Goal: Transaction & Acquisition: Obtain resource

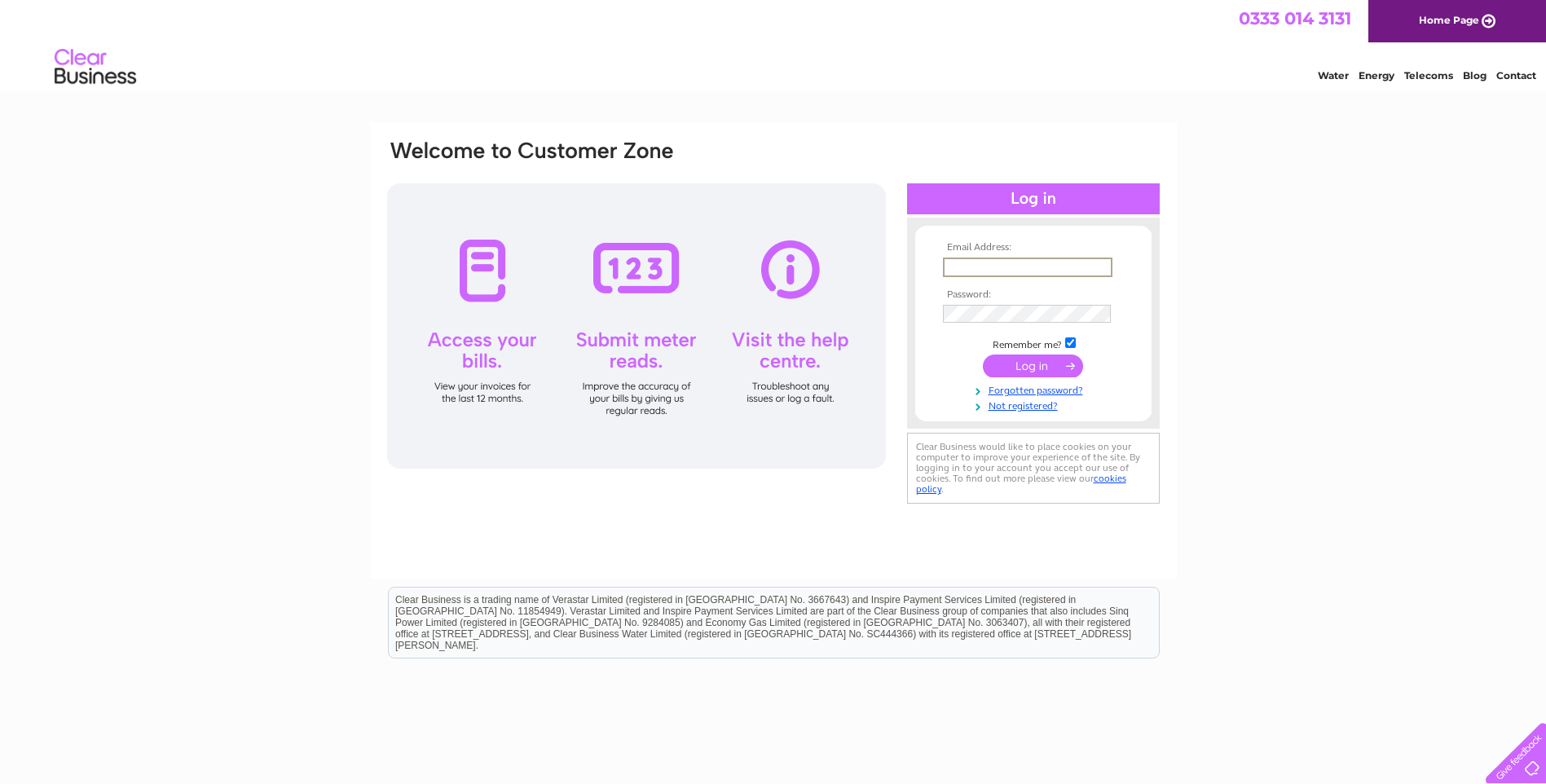
click at [1028, 262] on input "text" at bounding box center [1028, 267] width 170 height 19
type input "angie@abbottfasteners.co.uk"
click at [1025, 365] on input "submit" at bounding box center [1032, 365] width 101 height 23
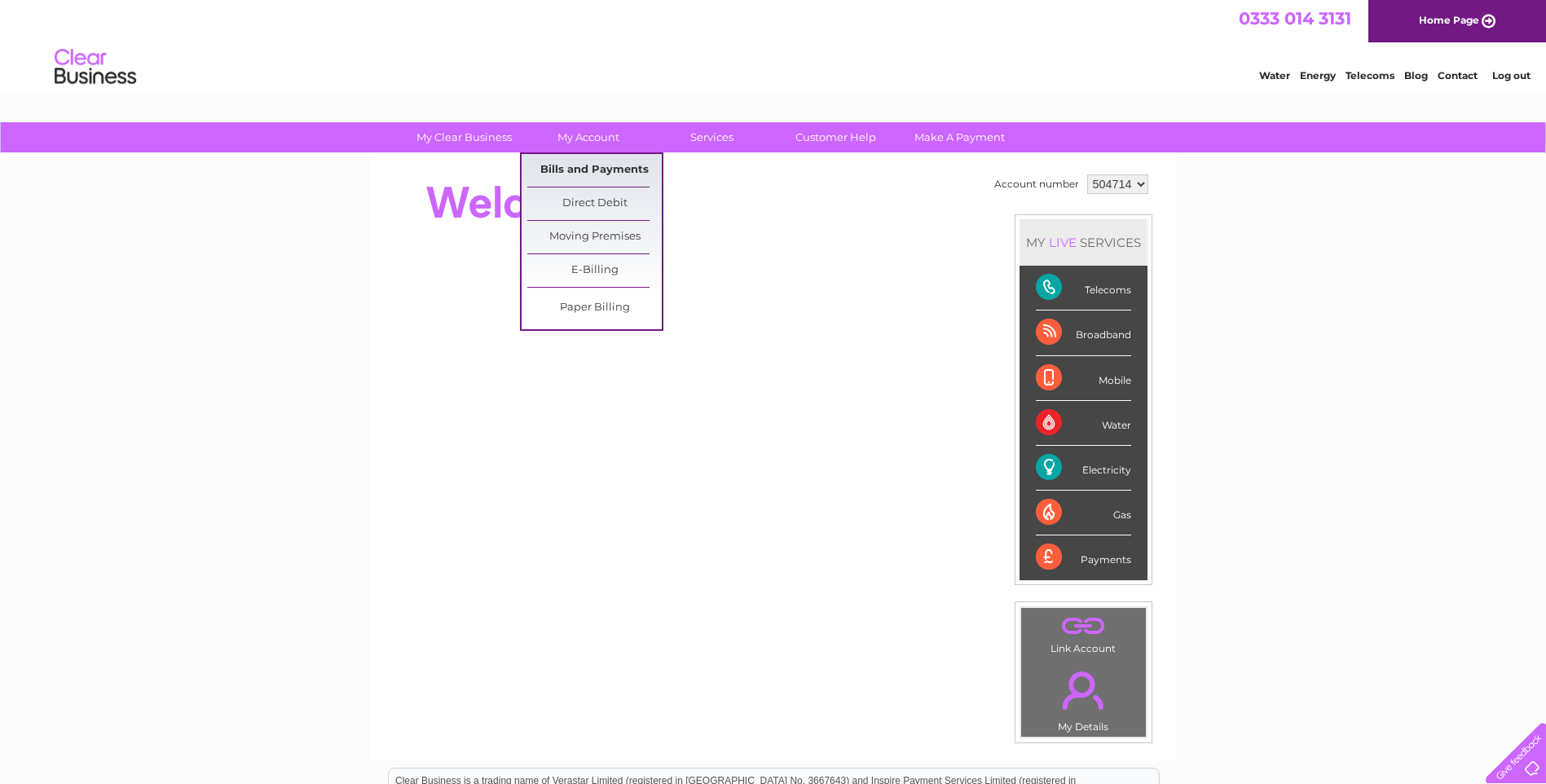
click at [602, 168] on link "Bills and Payments" at bounding box center [595, 170] width 135 height 32
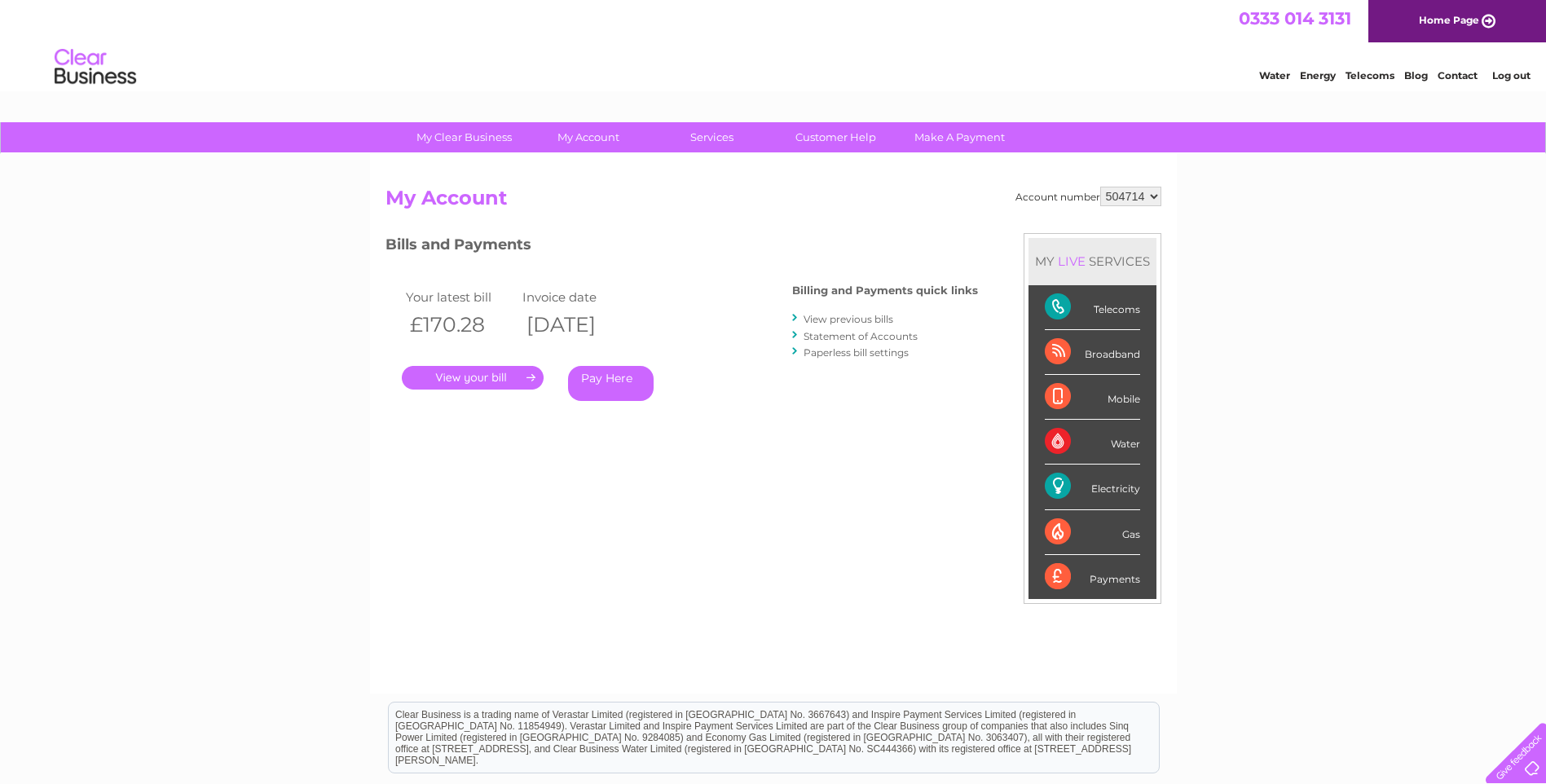
click at [462, 374] on link "." at bounding box center [473, 378] width 142 height 24
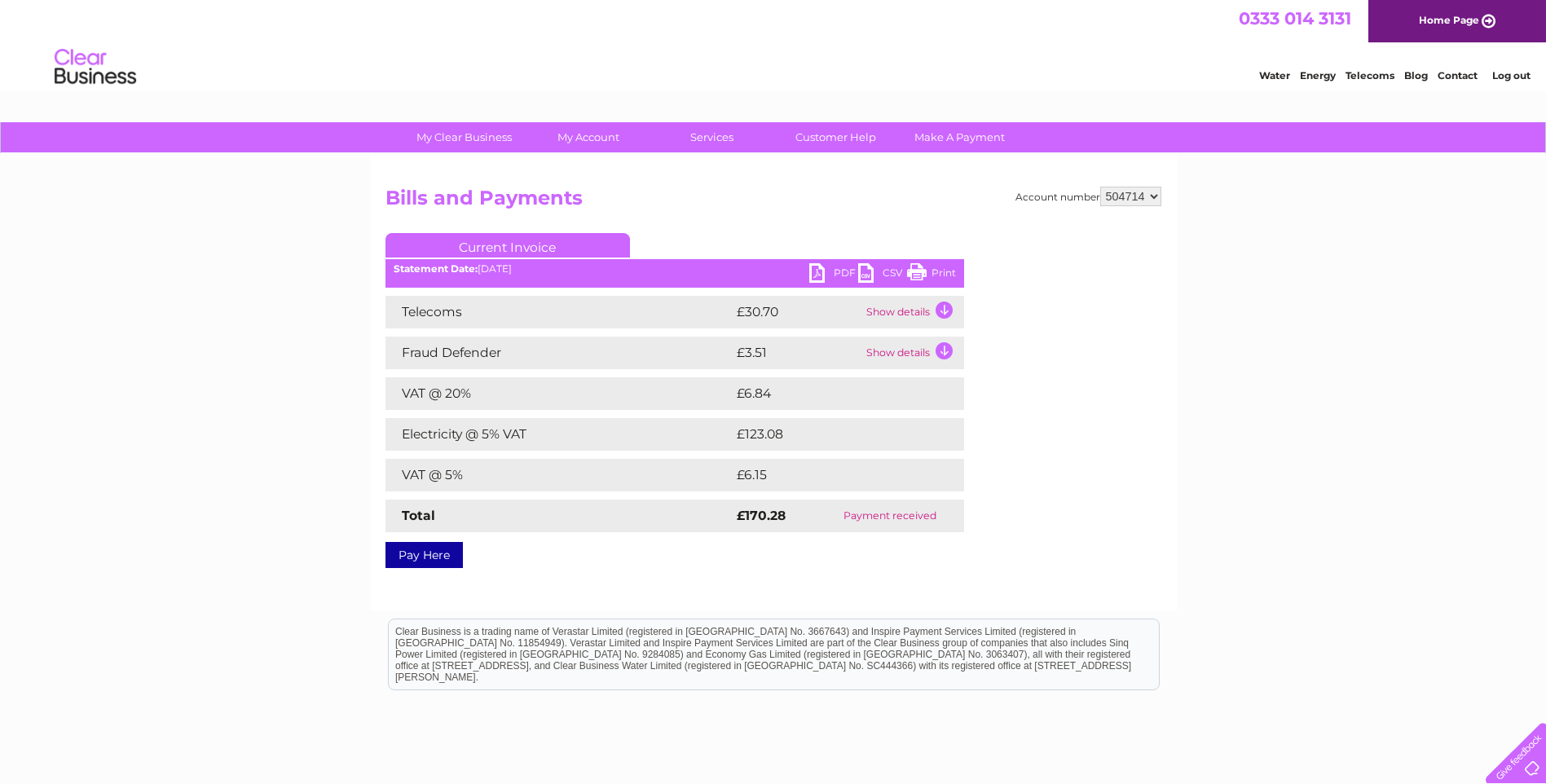
click at [833, 268] on link "PDF" at bounding box center [833, 275] width 49 height 24
click at [1461, 74] on link "Contact" at bounding box center [1457, 75] width 40 height 12
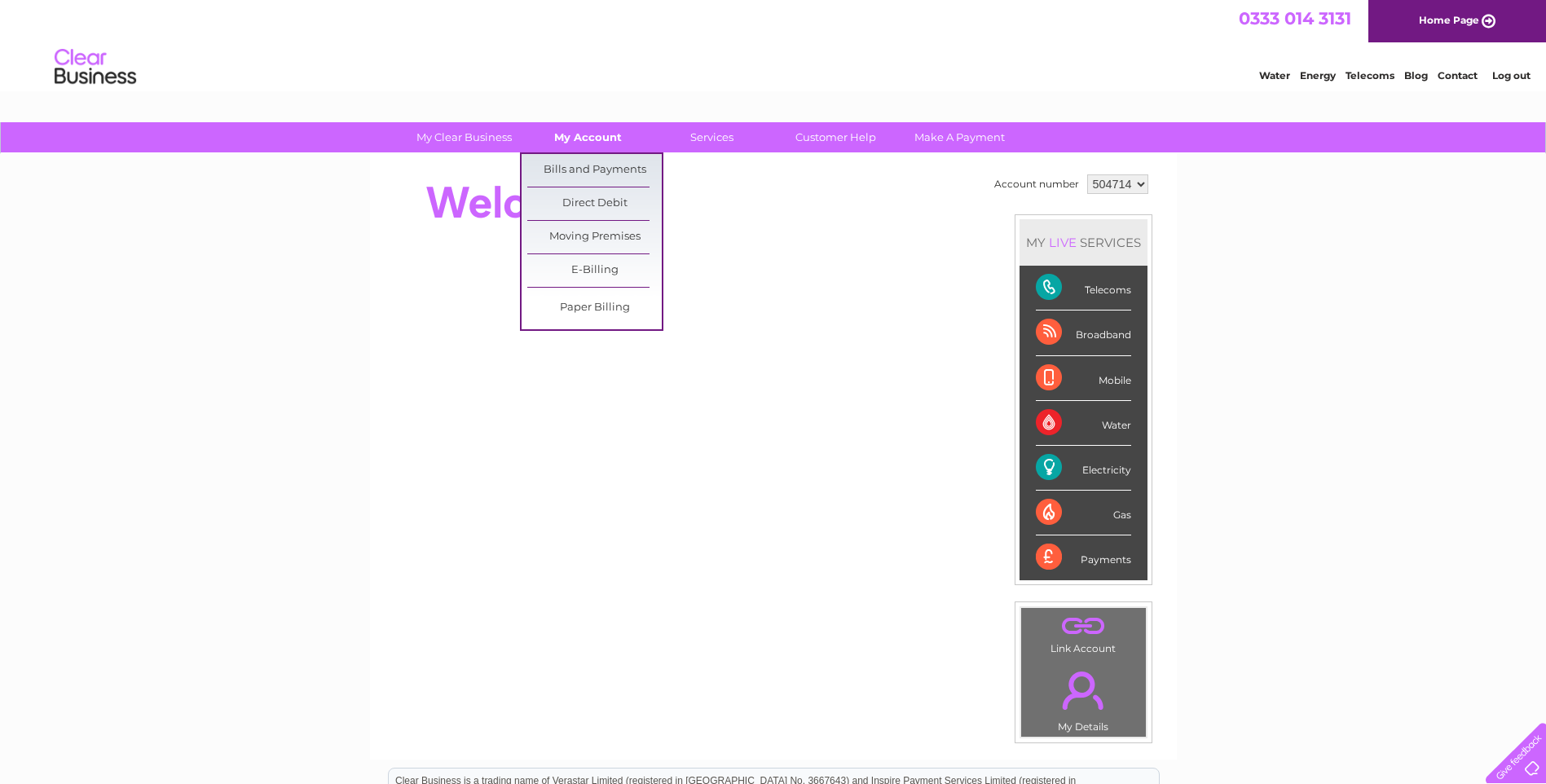
click at [576, 129] on link "My Account" at bounding box center [588, 137] width 135 height 30
click at [583, 171] on link "Bills and Payments" at bounding box center [595, 170] width 135 height 32
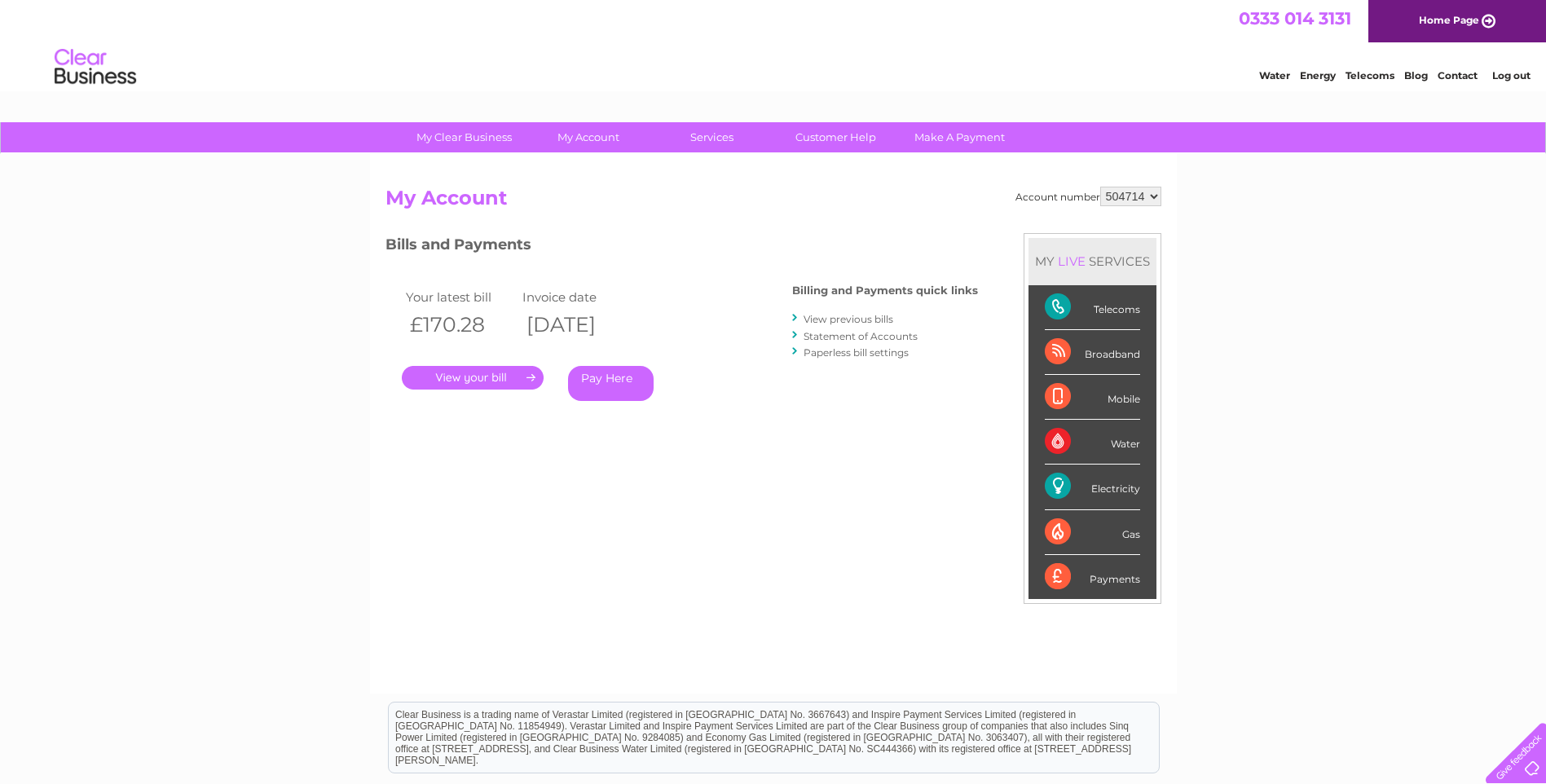
click at [471, 376] on link "." at bounding box center [473, 378] width 142 height 24
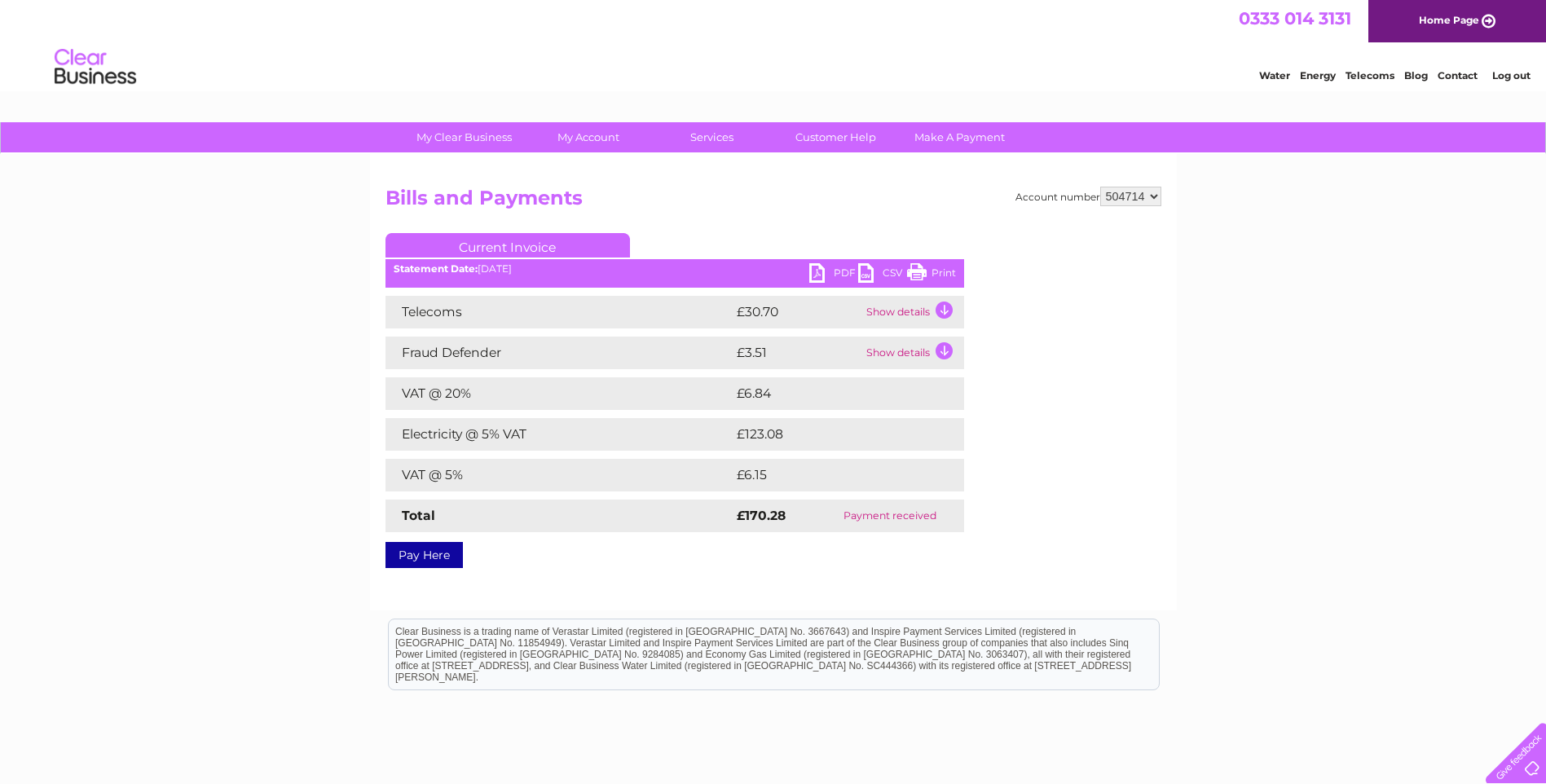
click at [842, 272] on link "PDF" at bounding box center [833, 275] width 49 height 24
